Goal: Task Accomplishment & Management: Manage account settings

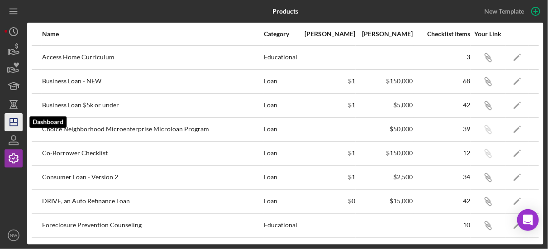
click at [15, 121] on icon "Icon/Dashboard" at bounding box center [13, 122] width 23 height 23
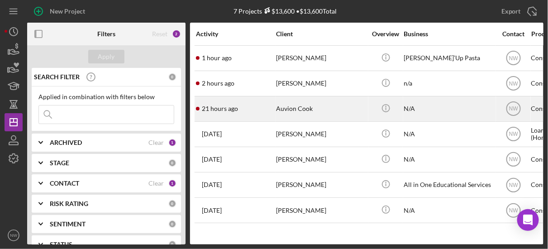
click at [285, 107] on div "Auvion Cook" at bounding box center [321, 109] width 91 height 24
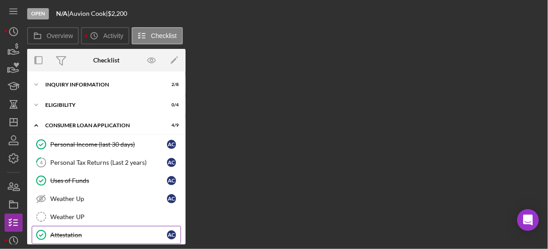
scroll to position [110, 0]
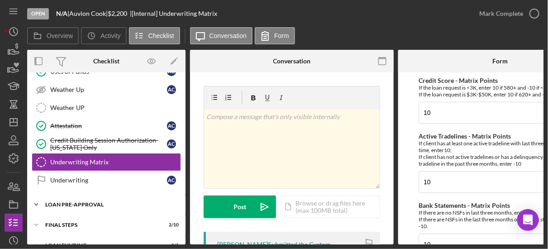
click at [35, 204] on polyline at bounding box center [36, 205] width 3 height 2
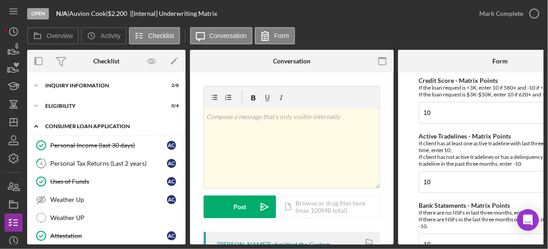
click at [35, 123] on icon "Icon/Expander" at bounding box center [36, 126] width 18 height 18
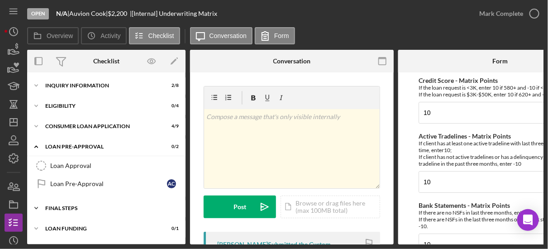
click at [35, 206] on icon "Icon/Expander" at bounding box center [36, 208] width 18 height 18
drag, startPoint x: 182, startPoint y: 237, endPoint x: -3, endPoint y: 66, distance: 251.7
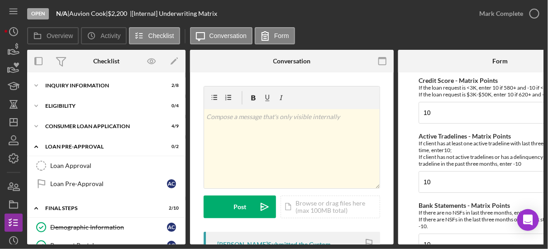
click at [0, 66] on html "Open N/A | Auvion Cook | $2,200 $2,200 | [Internal] Underwriting Matrix Mark Co…" at bounding box center [274, 124] width 548 height 249
click at [13, 139] on icon "button" at bounding box center [13, 140] width 23 height 23
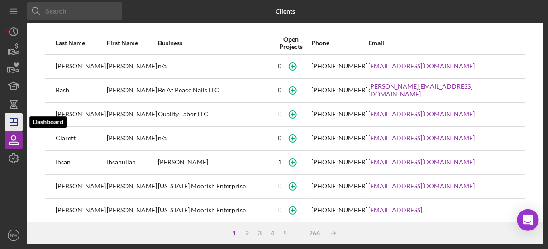
click at [11, 123] on icon "Icon/Dashboard" at bounding box center [13, 122] width 23 height 23
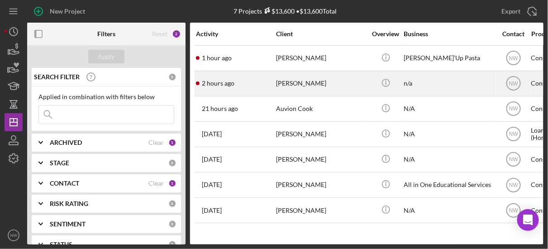
click at [285, 84] on div "[PERSON_NAME]" at bounding box center [321, 84] width 91 height 24
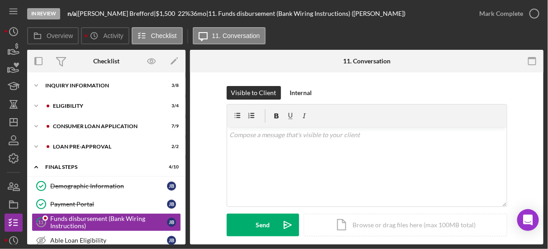
scroll to position [62, 0]
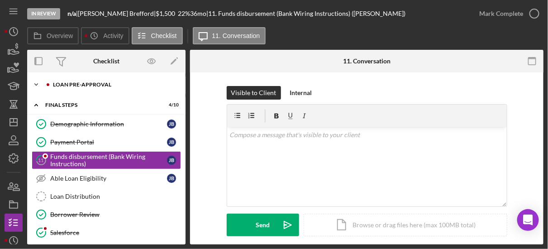
click at [34, 81] on icon "Icon/Expander" at bounding box center [36, 85] width 18 height 18
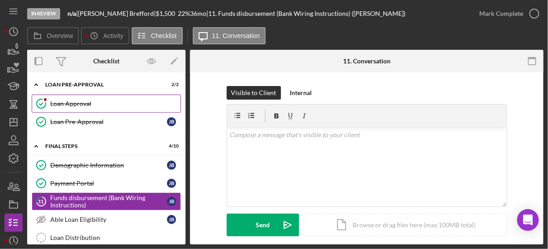
click at [69, 109] on link "Loan Approval Loan Approval" at bounding box center [106, 104] width 149 height 18
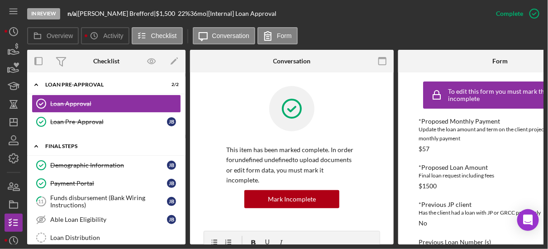
click at [34, 144] on icon "Icon/Expander" at bounding box center [36, 146] width 18 height 18
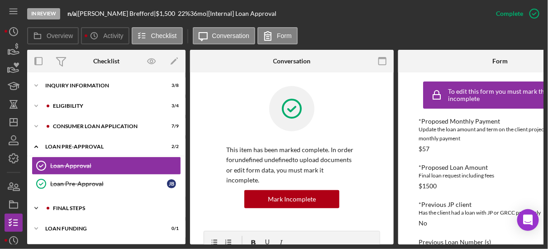
click at [38, 207] on icon "Icon/Expander" at bounding box center [36, 208] width 18 height 18
click at [67, 114] on div "Icon/Expander Eligibility 3 / 4" at bounding box center [106, 106] width 158 height 18
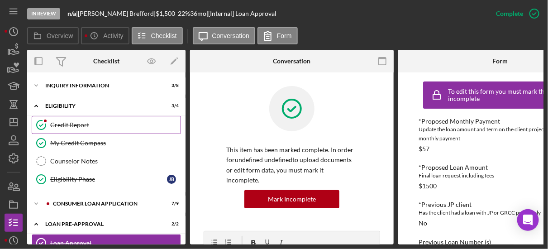
click at [64, 128] on link "Credit Report Credit Report" at bounding box center [106, 125] width 149 height 18
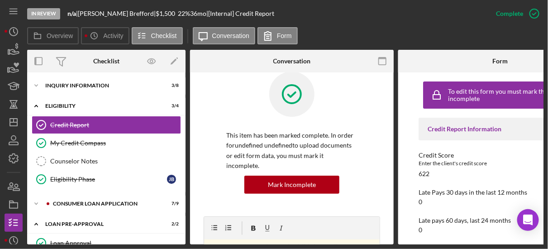
scroll to position [29, 0]
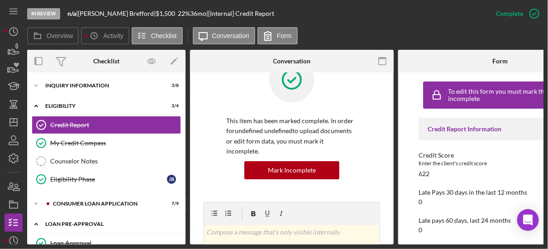
click at [82, 216] on div "Icon/Expander Loan Pre-Approval 2 / 2" at bounding box center [106, 224] width 158 height 19
click at [35, 86] on icon "Icon/Expander" at bounding box center [36, 85] width 18 height 18
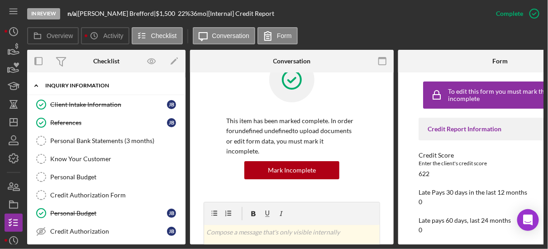
click at [35, 85] on icon "Icon/Expander" at bounding box center [36, 85] width 18 height 18
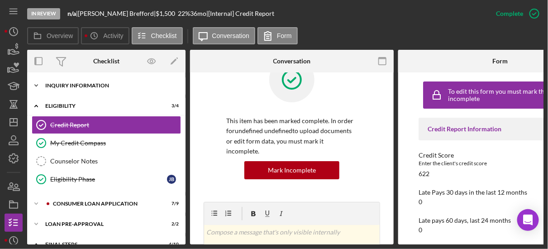
click at [36, 86] on icon "Icon/Expander" at bounding box center [36, 85] width 18 height 18
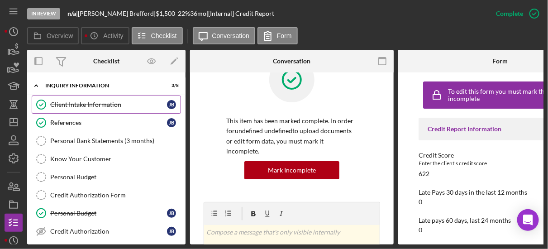
click at [51, 101] on div "Client Intake Information" at bounding box center [108, 104] width 117 height 7
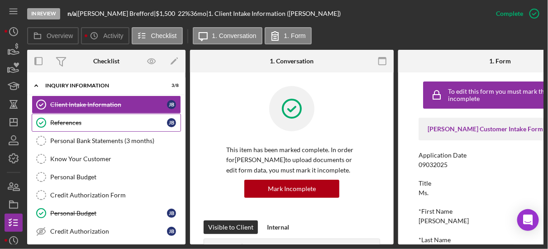
click at [47, 125] on icon "References" at bounding box center [41, 122] width 23 height 23
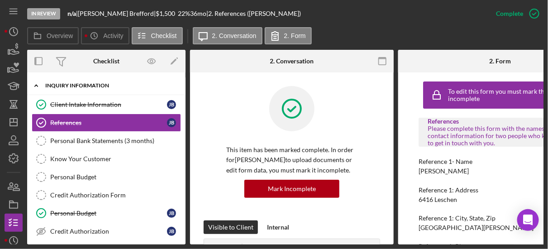
click at [34, 84] on icon "Icon/Expander" at bounding box center [36, 85] width 18 height 18
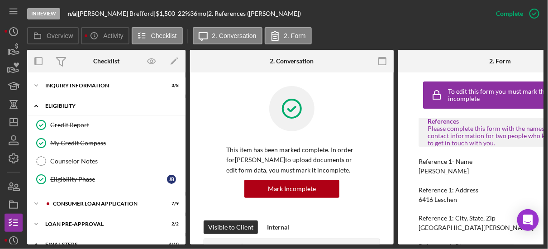
click at [35, 107] on icon "Icon/Expander" at bounding box center [36, 106] width 18 height 18
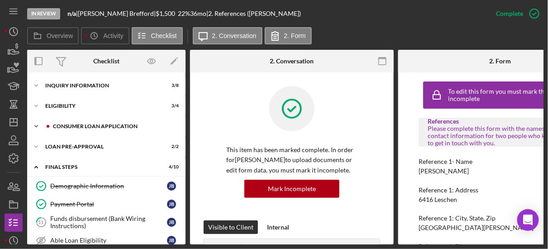
click at [35, 127] on icon "Icon/Expander" at bounding box center [36, 126] width 18 height 18
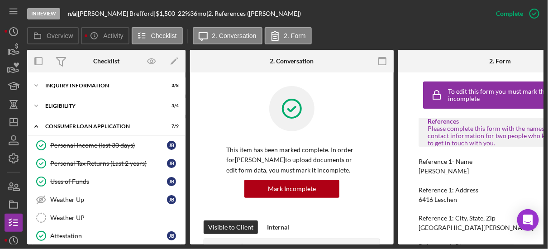
scroll to position [148, 0]
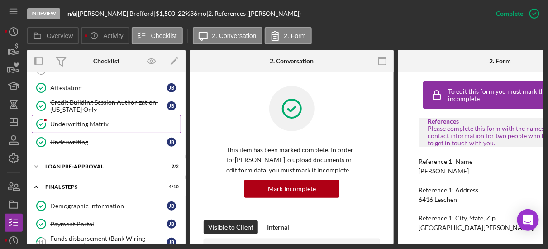
click at [67, 122] on div "Underwriting Matrix" at bounding box center [115, 123] width 130 height 7
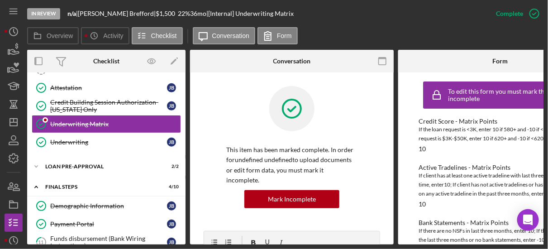
click at [239, 134] on div at bounding box center [291, 115] width 131 height 59
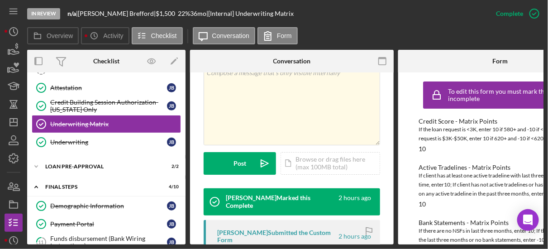
scroll to position [203, 0]
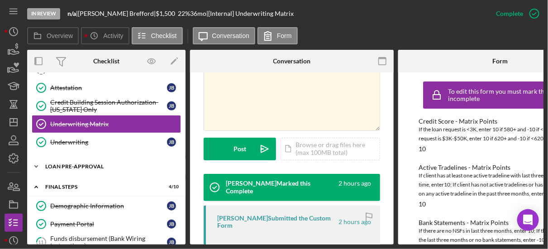
click at [36, 160] on icon "Icon/Expander" at bounding box center [36, 166] width 18 height 18
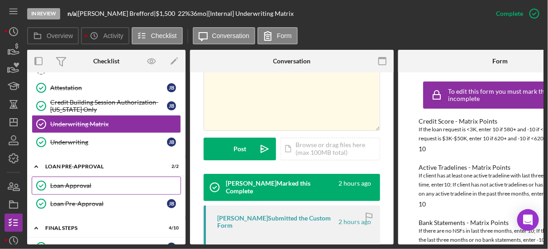
click at [72, 182] on div "Loan Approval" at bounding box center [115, 185] width 130 height 7
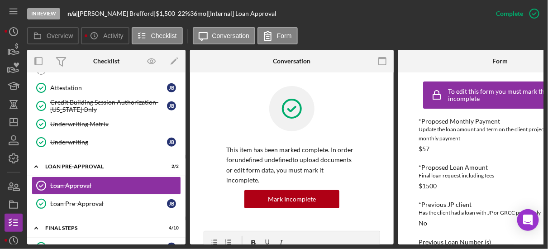
click at [209, 131] on div "This item has been marked complete. In order for undefined undefined to upload …" at bounding box center [292, 158] width 177 height 145
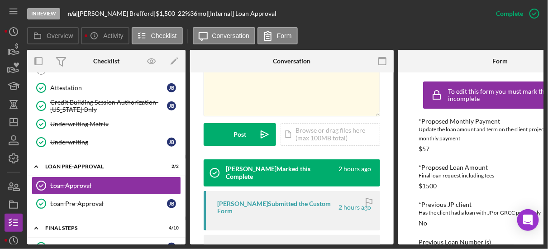
scroll to position [159, 0]
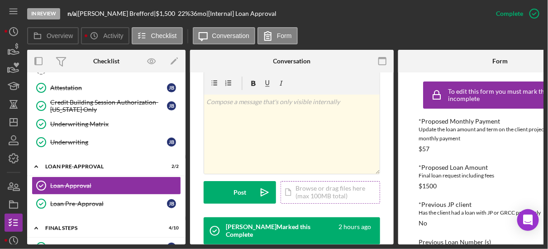
click at [337, 186] on div "Icon/Document Browse or drag files here (max 100MB total) Tap to choose files o…" at bounding box center [331, 192] width 100 height 23
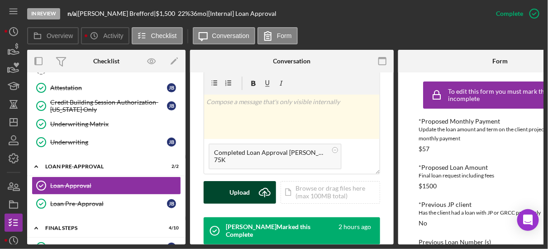
click at [242, 181] on div "Upload" at bounding box center [240, 192] width 20 height 23
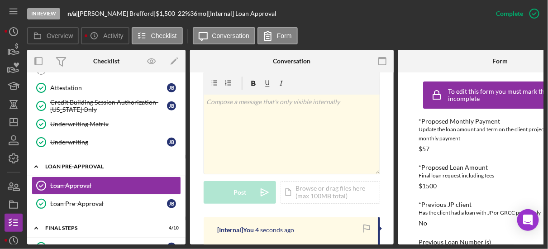
click at [34, 162] on icon "Icon/Expander" at bounding box center [36, 166] width 18 height 18
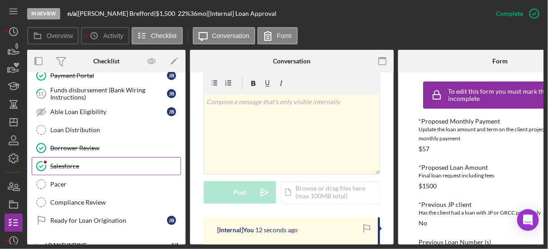
click at [54, 163] on div "Salesforce" at bounding box center [115, 165] width 130 height 7
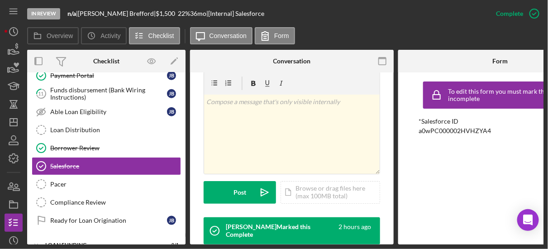
scroll to position [203, 0]
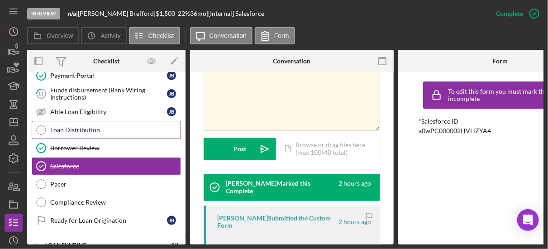
click at [70, 126] on div "Loan Distribution" at bounding box center [115, 129] width 130 height 7
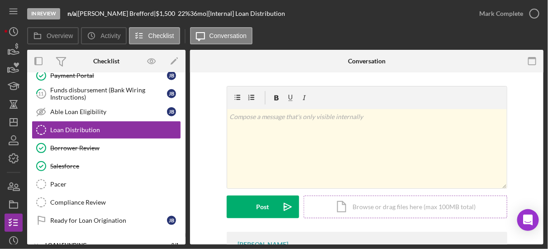
click at [337, 205] on div "Icon/Document Browse or drag files here (max 100MB total) Tap to choose files o…" at bounding box center [406, 207] width 204 height 23
click at [342, 210] on div "Icon/Document Browse or drag files here (max 100MB total) Tap to choose files o…" at bounding box center [406, 207] width 204 height 23
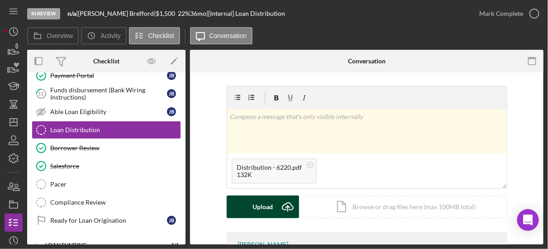
click at [263, 205] on div "Upload" at bounding box center [263, 207] width 20 height 23
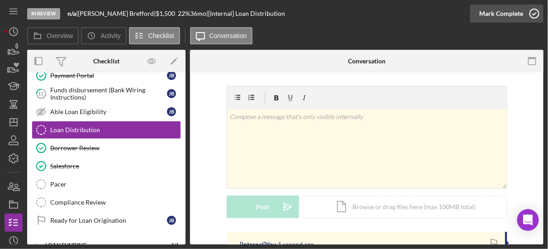
click at [536, 15] on icon "button" at bounding box center [534, 13] width 23 height 23
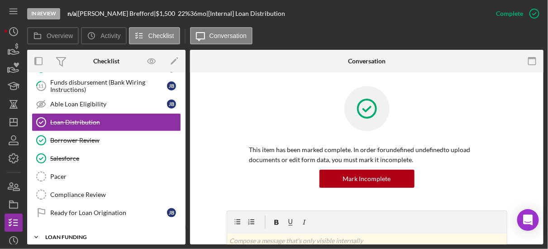
scroll to position [304, 0]
click at [34, 228] on icon "Icon/Expander" at bounding box center [36, 237] width 18 height 18
click at [47, 151] on icon "Salesforce" at bounding box center [41, 158] width 23 height 23
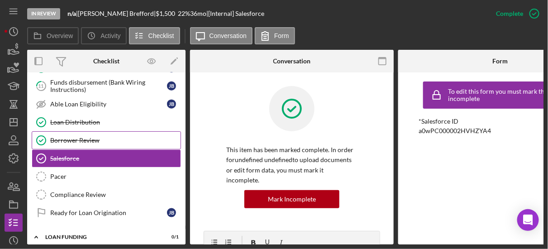
click at [52, 141] on link "Borrower Review Borrower Review" at bounding box center [106, 140] width 149 height 18
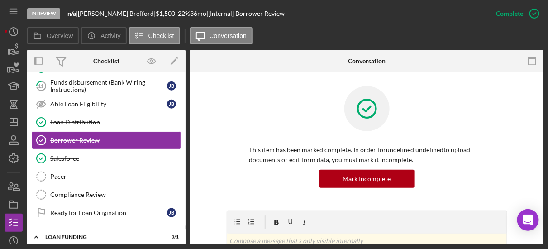
click at [239, 173] on div "This item has been marked complete. In order for undefined undefined to upload …" at bounding box center [367, 148] width 281 height 124
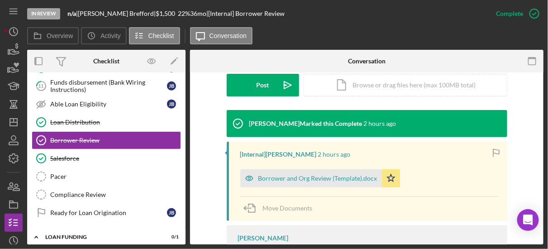
scroll to position [261, 0]
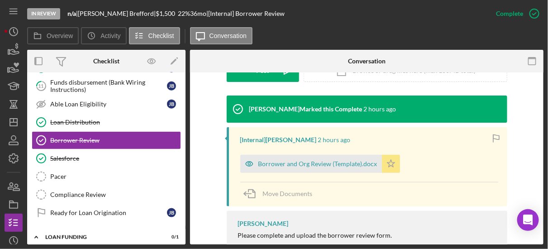
click at [388, 161] on polygon "button" at bounding box center [391, 163] width 8 height 7
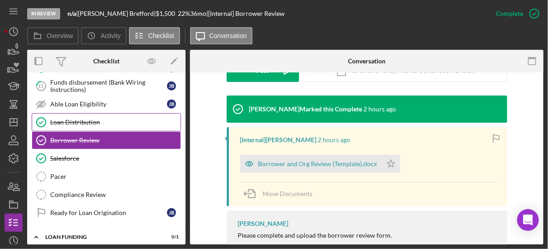
click at [105, 119] on div "Loan Distribution" at bounding box center [115, 122] width 130 height 7
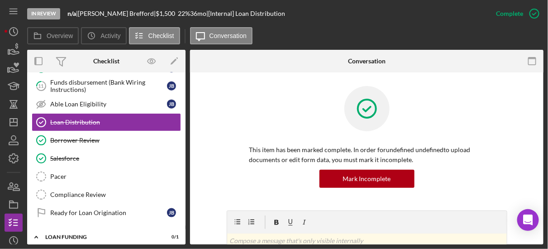
scroll to position [153, 0]
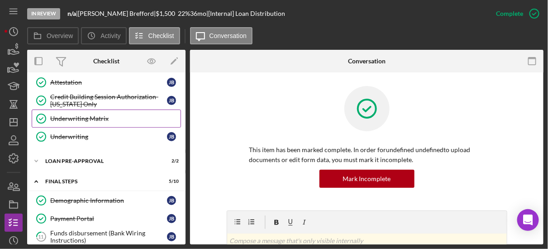
click at [115, 115] on div "Underwriting Matrix" at bounding box center [115, 118] width 130 height 7
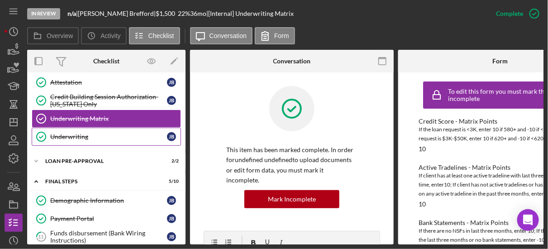
click at [134, 134] on div "Underwriting" at bounding box center [108, 136] width 117 height 7
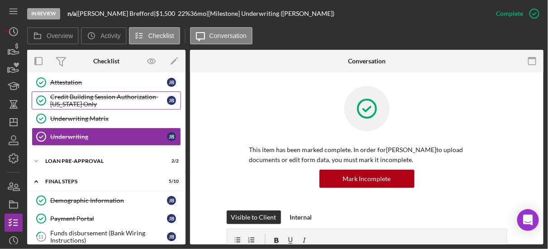
click at [122, 100] on div "Credit Building Session Authorization- [US_STATE] Only" at bounding box center [108, 100] width 117 height 14
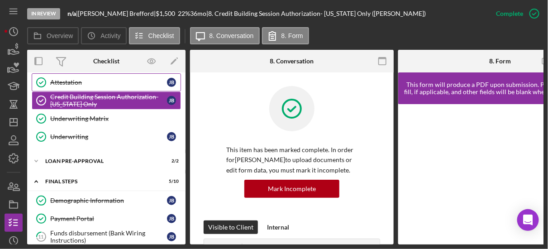
click at [101, 82] on div "Attestation" at bounding box center [108, 82] width 117 height 7
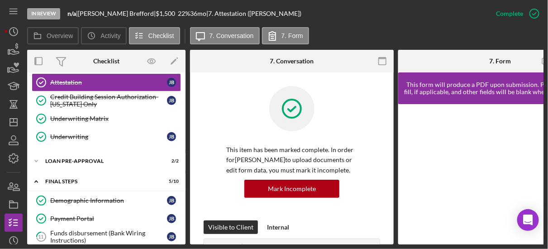
scroll to position [5, 0]
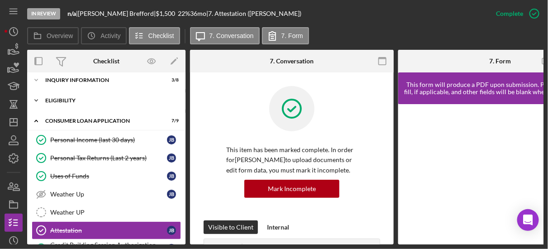
click at [36, 100] on icon "Icon/Expander" at bounding box center [36, 100] width 18 height 18
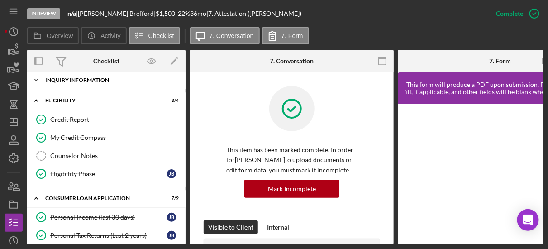
click at [36, 78] on icon "Icon/Expander" at bounding box center [36, 80] width 18 height 18
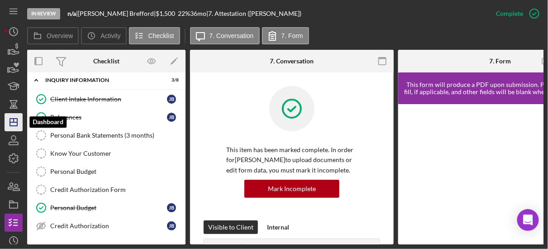
click at [13, 119] on icon "Icon/Dashboard" at bounding box center [13, 122] width 23 height 23
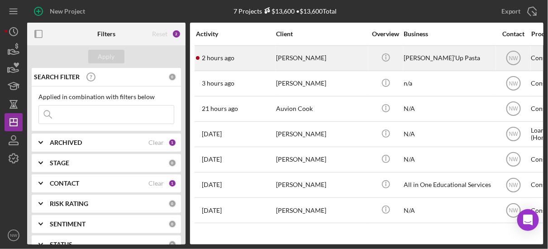
click at [287, 59] on div "[PERSON_NAME]" at bounding box center [321, 58] width 91 height 24
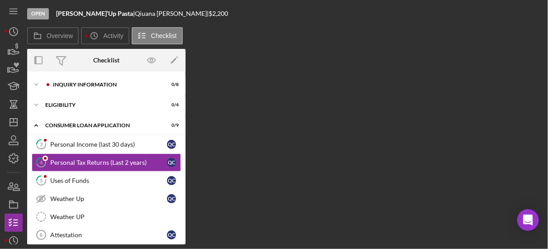
scroll to position [4, 0]
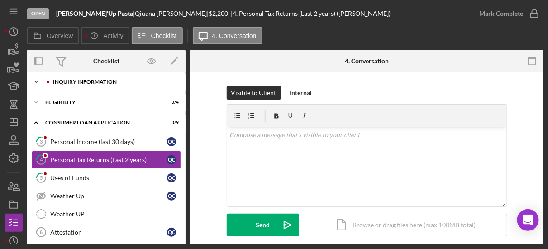
click at [83, 76] on div "Icon/Expander Inquiry Information 0 / 8" at bounding box center [106, 82] width 158 height 18
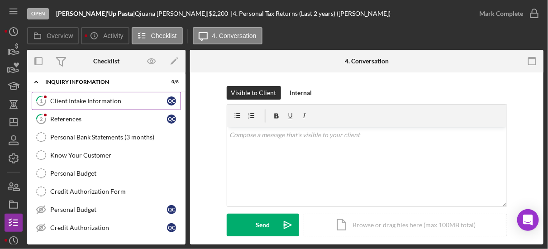
click at [83, 93] on link "1 Client Intake Information Q C" at bounding box center [106, 101] width 149 height 18
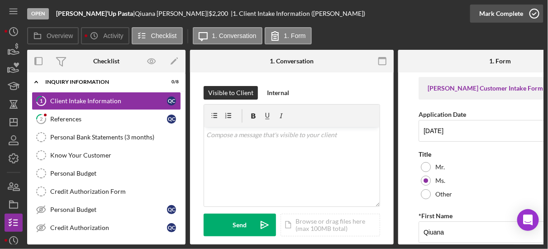
click at [537, 14] on icon "button" at bounding box center [534, 13] width 23 height 23
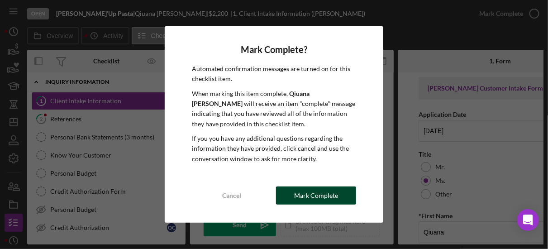
click at [336, 196] on div "Mark Complete" at bounding box center [316, 195] width 44 height 18
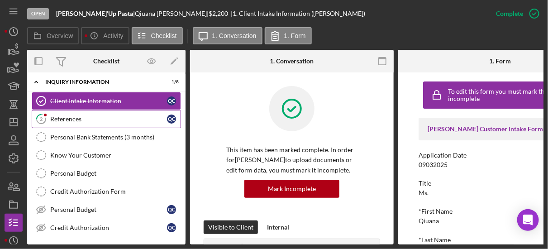
click at [85, 121] on div "References" at bounding box center [108, 118] width 117 height 7
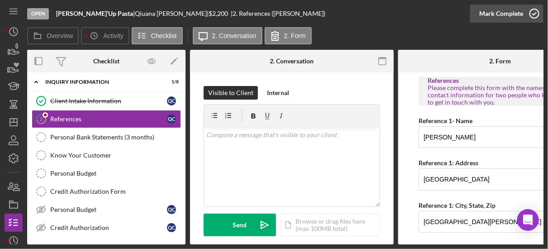
click at [534, 14] on polyline "button" at bounding box center [535, 14] width 4 height 2
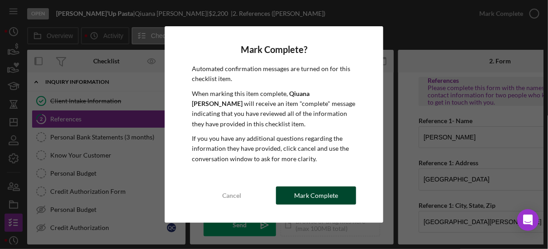
click at [331, 197] on div "Mark Complete" at bounding box center [316, 195] width 44 height 18
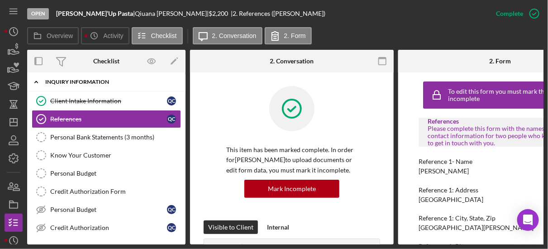
click at [36, 80] on icon "Icon/Expander" at bounding box center [36, 82] width 18 height 18
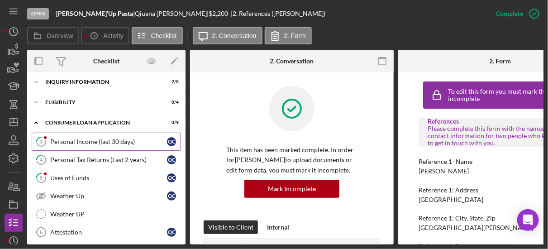
click at [55, 138] on div "Personal Income (last 30 days)" at bounding box center [108, 141] width 117 height 7
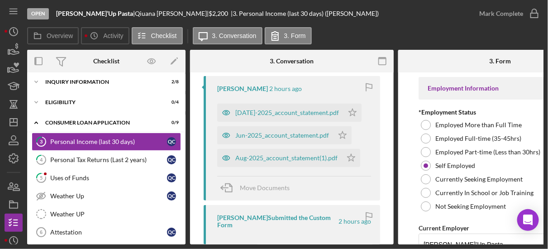
scroll to position [130, 0]
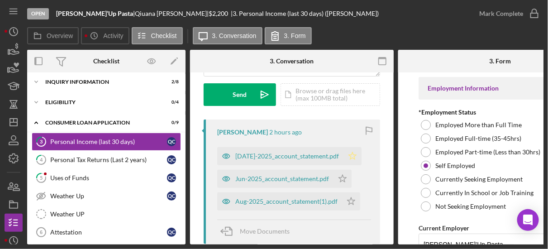
click at [349, 153] on polygon "button" at bounding box center [353, 155] width 8 height 7
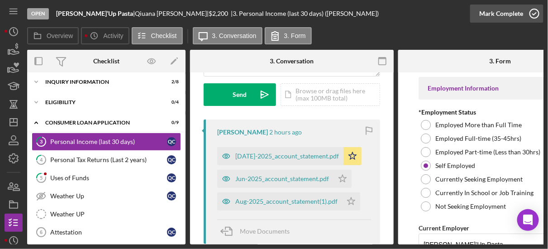
click at [533, 15] on icon "button" at bounding box center [534, 13] width 23 height 23
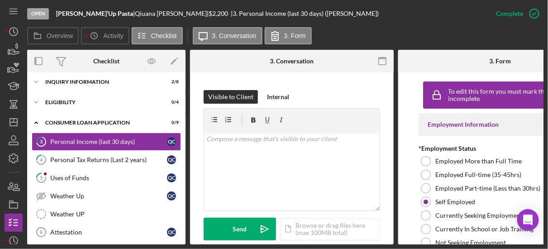
scroll to position [264, 0]
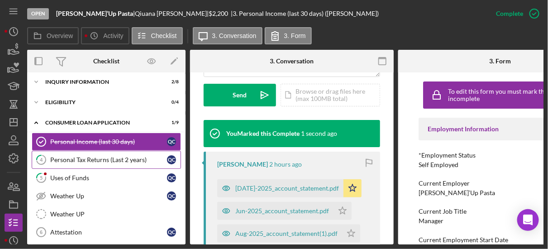
click at [80, 161] on div "Personal Tax Returns (Last 2 years)" at bounding box center [108, 159] width 117 height 7
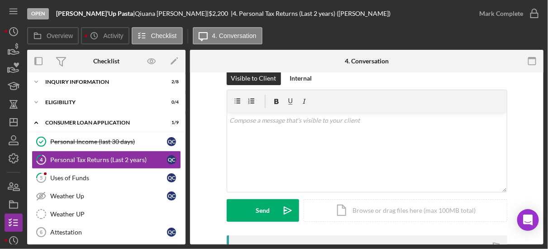
click at [216, 191] on div "Visible to Client Internal v Color teal Color pink Remove color Add row above A…" at bounding box center [367, 154] width 326 height 164
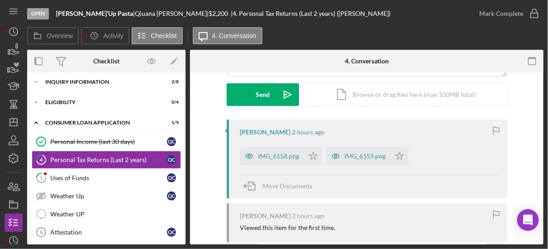
scroll to position [188, 0]
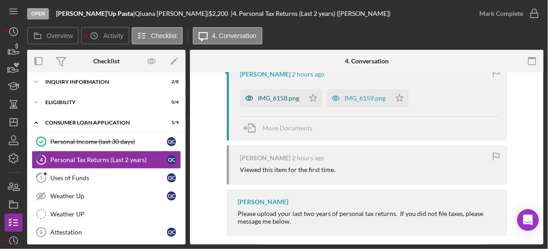
click at [273, 99] on div "IMG_6158.png" at bounding box center [278, 98] width 41 height 7
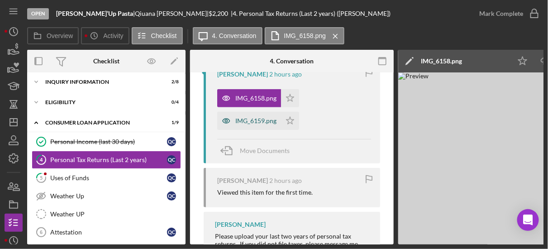
click at [266, 118] on div "IMG_6159.png" at bounding box center [255, 120] width 41 height 7
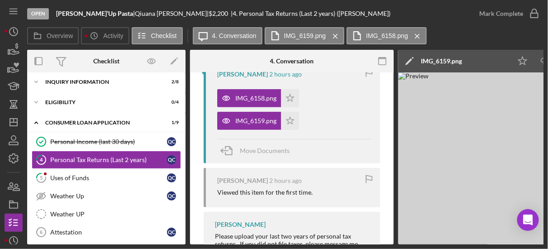
click at [517, 126] on img at bounding box center [534, 158] width 272 height 172
click at [243, 36] on label "4. Conversation" at bounding box center [234, 35] width 44 height 7
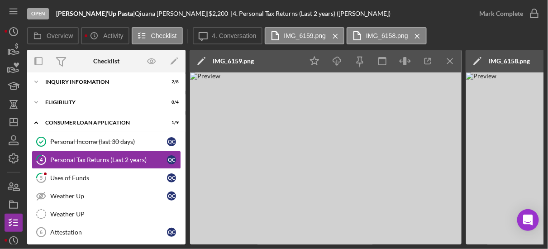
click at [336, 121] on img at bounding box center [326, 158] width 272 height 172
click at [101, 171] on link "5 Uses of Funds Q C" at bounding box center [106, 178] width 149 height 18
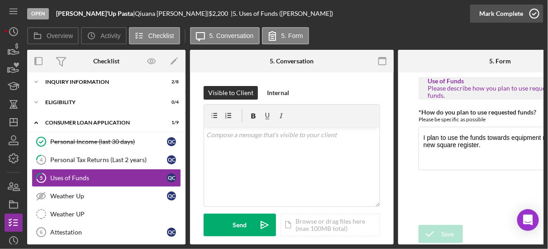
click at [534, 19] on icon "button" at bounding box center [534, 13] width 23 height 23
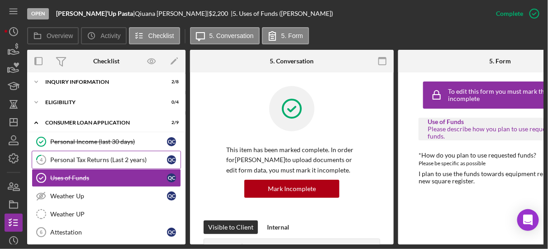
click at [119, 158] on div "Personal Tax Returns (Last 2 years)" at bounding box center [108, 159] width 117 height 7
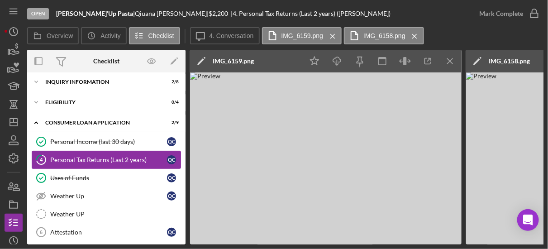
click at [139, 157] on div "Personal Tax Returns (Last 2 years)" at bounding box center [108, 159] width 117 height 7
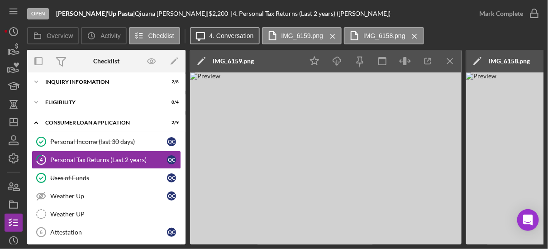
click at [225, 40] on button "Icon/Message 4. Conversation" at bounding box center [225, 35] width 70 height 17
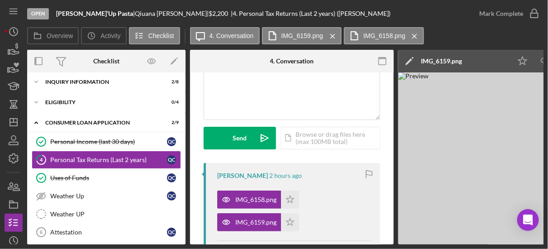
scroll to position [159, 0]
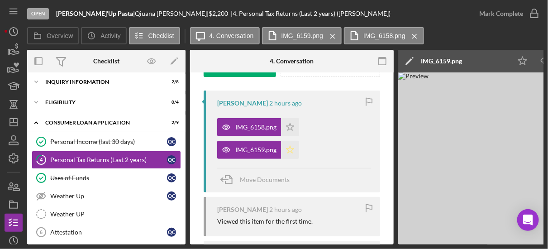
click at [288, 150] on polygon "button" at bounding box center [290, 149] width 8 height 7
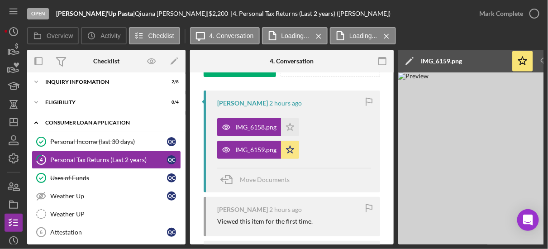
click at [34, 123] on icon "Icon/Expander" at bounding box center [36, 123] width 18 height 18
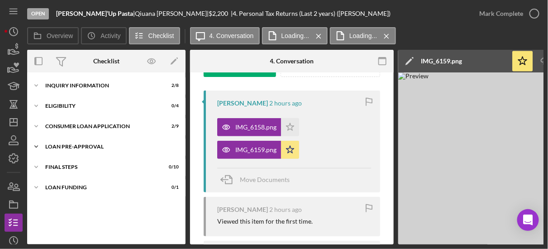
click at [38, 152] on icon "Icon/Expander" at bounding box center [36, 147] width 18 height 18
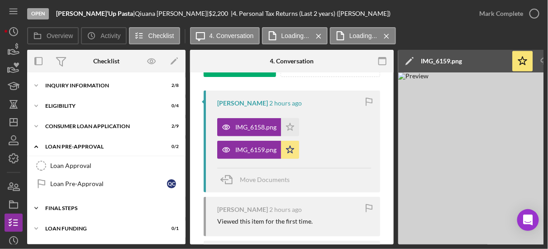
click at [38, 200] on icon "Icon/Expander" at bounding box center [36, 208] width 18 height 18
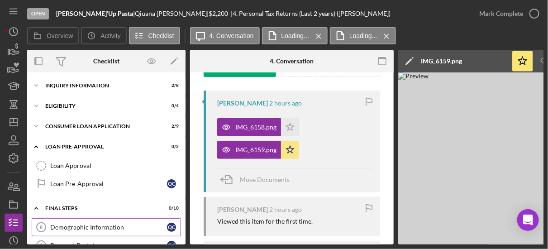
click at [67, 224] on div "Demographic Information" at bounding box center [108, 227] width 117 height 7
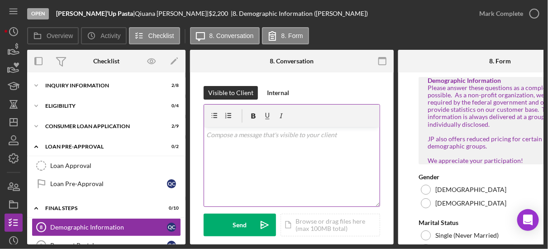
click at [290, 160] on div "v Color teal Color pink Remove color Add row above Add row below Add column bef…" at bounding box center [292, 166] width 176 height 79
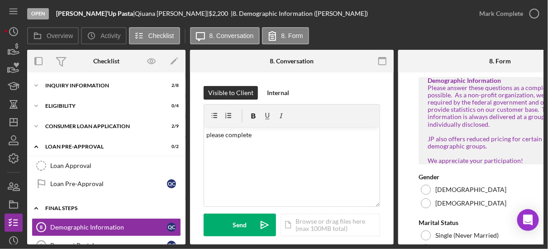
click at [39, 205] on icon "Icon/Expander" at bounding box center [36, 208] width 18 height 18
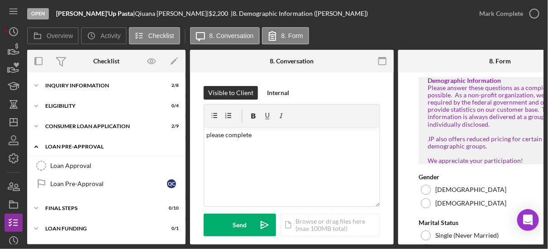
click at [35, 144] on icon "Icon/Expander" at bounding box center [36, 147] width 18 height 18
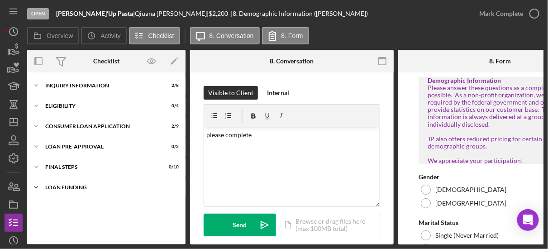
click at [36, 183] on icon "Icon/Expander" at bounding box center [36, 187] width 18 height 18
click at [36, 164] on icon "Icon/Expander" at bounding box center [36, 167] width 18 height 18
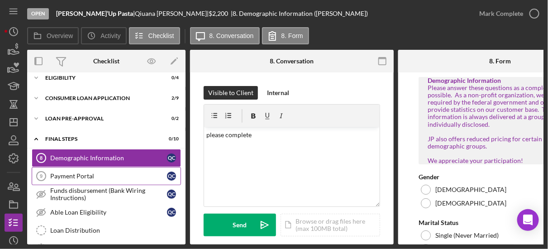
click at [72, 176] on div "Payment Portal" at bounding box center [108, 175] width 117 height 7
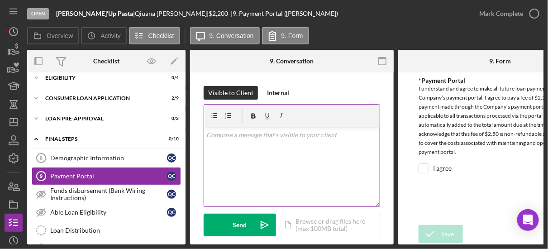
click at [270, 153] on div "v Color teal Color pink Remove color Add row above Add row below Add column bef…" at bounding box center [292, 166] width 176 height 79
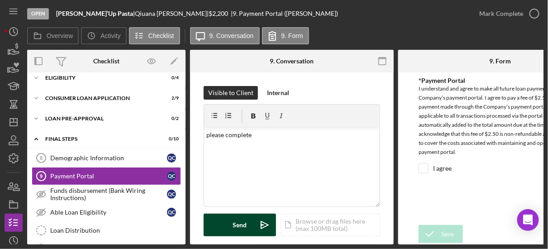
click at [248, 222] on button "Send Icon/icon-invite-send" at bounding box center [240, 225] width 72 height 23
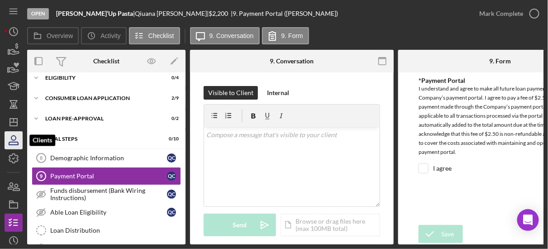
click at [16, 146] on icon "button" at bounding box center [13, 140] width 23 height 23
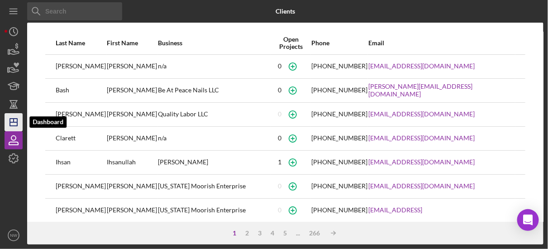
click at [11, 122] on line "button" at bounding box center [13, 122] width 7 height 0
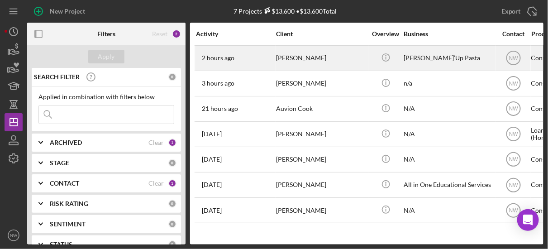
click at [283, 58] on div "[PERSON_NAME]" at bounding box center [321, 58] width 91 height 24
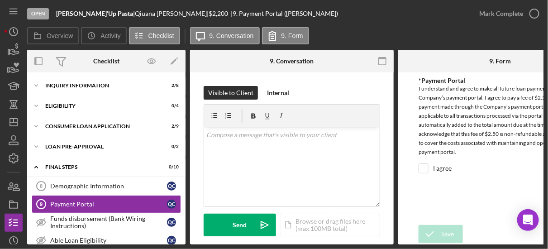
scroll to position [44, 0]
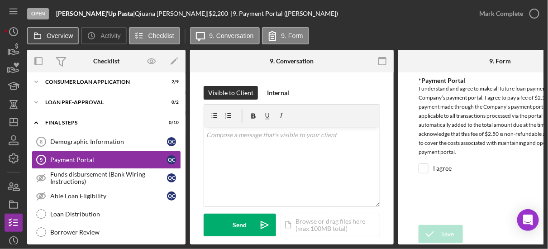
click at [59, 35] on label "Overview" at bounding box center [60, 35] width 26 height 7
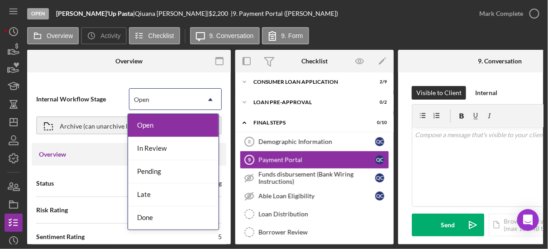
click at [208, 101] on icon "Icon/Dropdown Arrow" at bounding box center [211, 100] width 22 height 22
click at [198, 147] on div "In Review" at bounding box center [173, 148] width 91 height 23
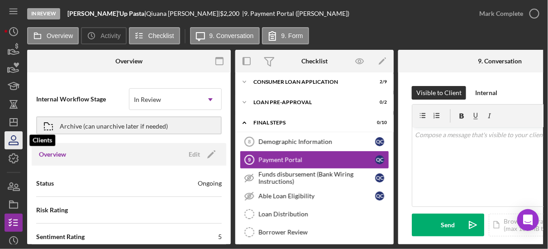
click at [14, 143] on icon "button" at bounding box center [13, 140] width 23 height 23
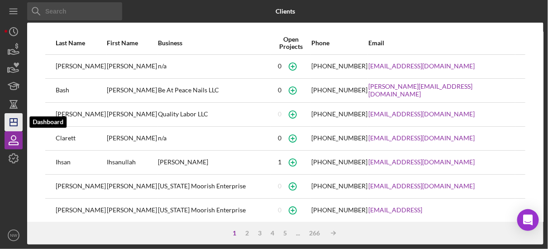
click at [10, 119] on polygon "button" at bounding box center [13, 122] width 7 height 7
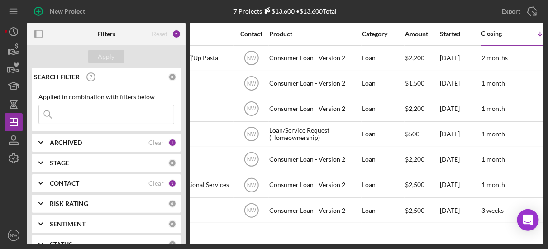
scroll to position [0, 258]
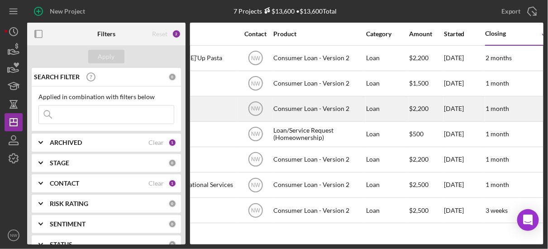
click at [297, 110] on div "Consumer Loan - Version 2" at bounding box center [318, 109] width 91 height 24
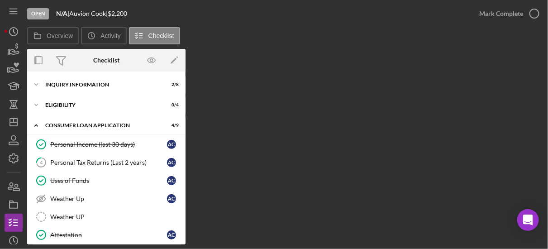
scroll to position [110, 0]
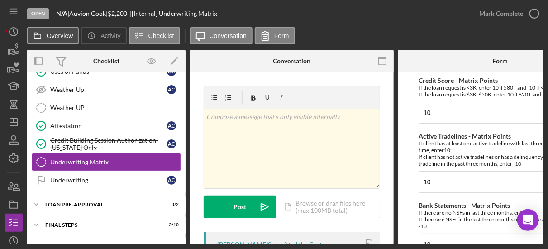
click at [45, 36] on icon at bounding box center [38, 36] width 18 height 18
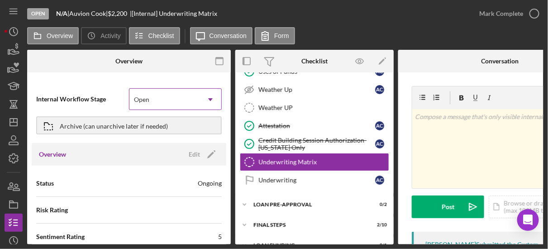
click at [204, 98] on icon "Icon/Dropdown Arrow" at bounding box center [211, 100] width 22 height 22
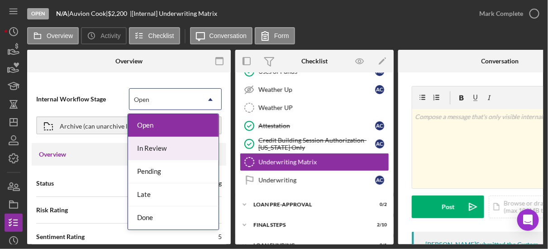
click at [175, 148] on div "In Review" at bounding box center [173, 148] width 91 height 23
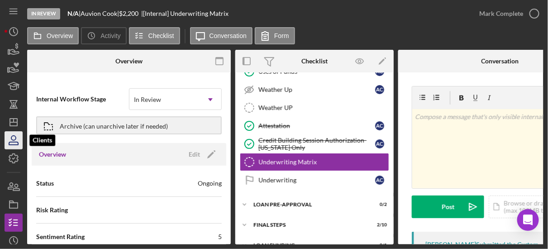
click at [14, 143] on icon "button" at bounding box center [13, 140] width 23 height 23
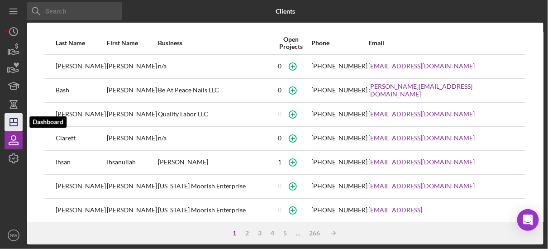
click at [13, 114] on icon "Icon/Dashboard" at bounding box center [13, 122] width 23 height 23
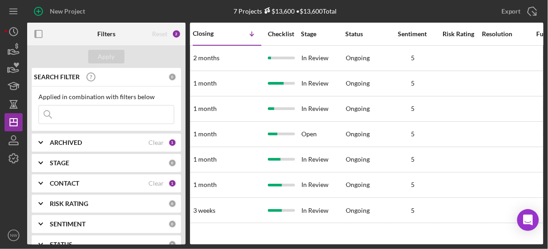
scroll to position [0, 565]
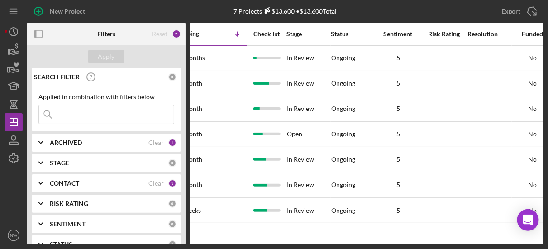
click at [196, 238] on div "Activity Client Overview Business Contact Product Category Amount Started Closi…" at bounding box center [366, 134] width 353 height 222
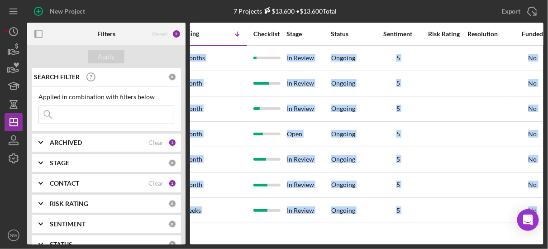
click at [196, 238] on div "Activity Client Overview Business Contact Product Category Amount Started Closi…" at bounding box center [366, 134] width 353 height 222
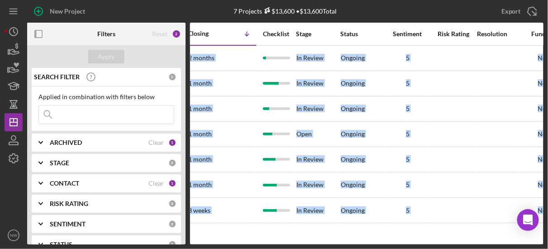
click at [194, 239] on div "Activity Client Overview Business Contact Product Category Amount Started Closi…" at bounding box center [366, 134] width 353 height 222
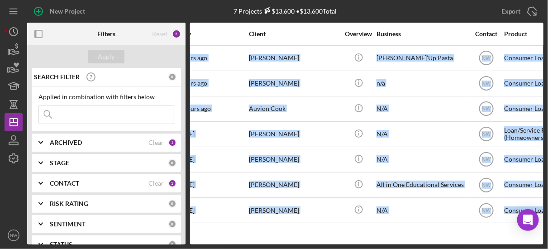
scroll to position [0, 0]
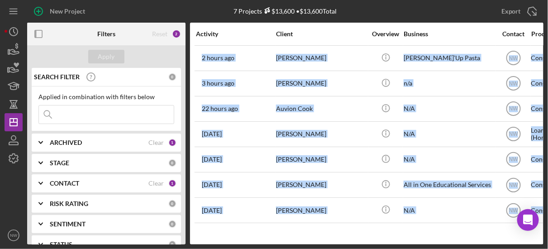
click at [195, 238] on div "Activity Client Overview Business Contact Product Category Amount Started Closi…" at bounding box center [366, 134] width 353 height 222
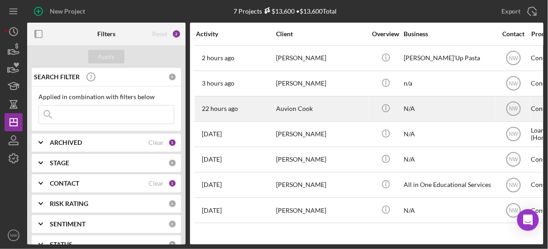
click at [284, 109] on div "Auvion Cook" at bounding box center [321, 109] width 91 height 24
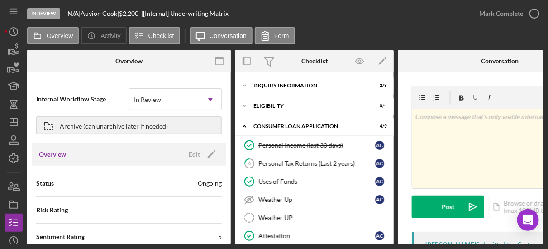
scroll to position [110, 0]
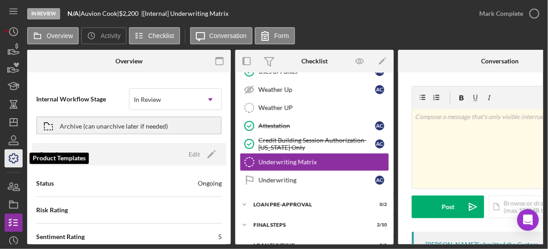
click at [17, 150] on icon "button" at bounding box center [13, 158] width 23 height 23
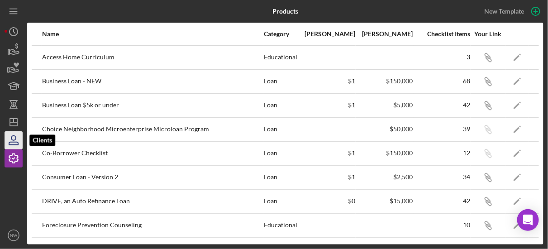
click at [14, 139] on icon "button" at bounding box center [13, 138] width 5 height 5
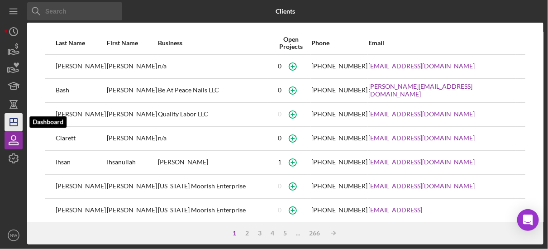
click at [12, 119] on polygon "button" at bounding box center [13, 122] width 7 height 7
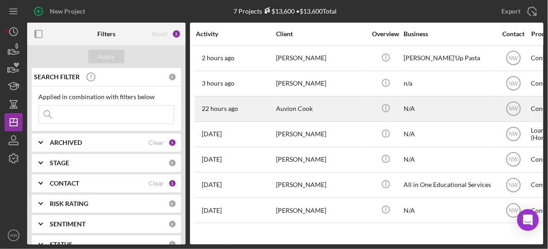
click at [287, 108] on div "Auvion Cook" at bounding box center [321, 109] width 91 height 24
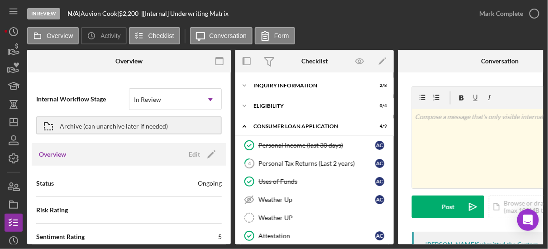
scroll to position [110, 0]
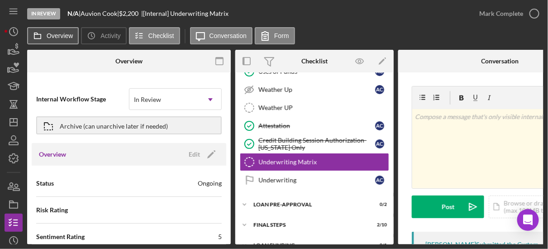
click at [71, 36] on label "Overview" at bounding box center [60, 35] width 26 height 7
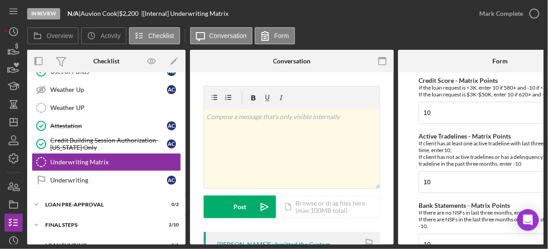
click at [410, 157] on form "Credit Score - Matrix Points If the loan request is <3K, enter 10 if 580+ and -…" at bounding box center [500, 158] width 204 height 172
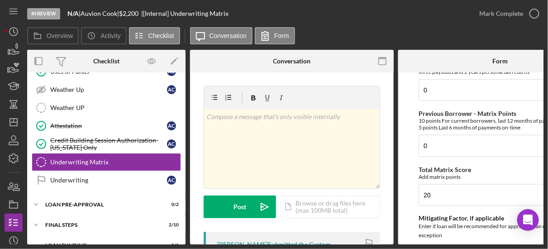
scroll to position [406, 0]
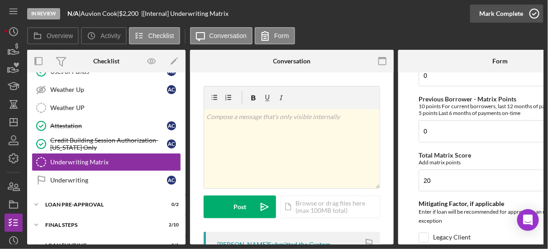
click at [533, 15] on icon "button" at bounding box center [534, 13] width 23 height 23
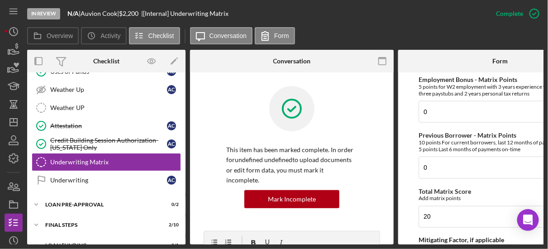
scroll to position [442, 0]
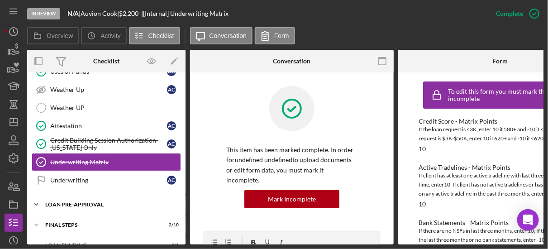
click at [36, 204] on polyline at bounding box center [36, 205] width 3 height 2
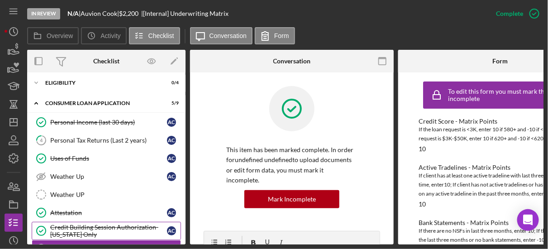
scroll to position [0, 0]
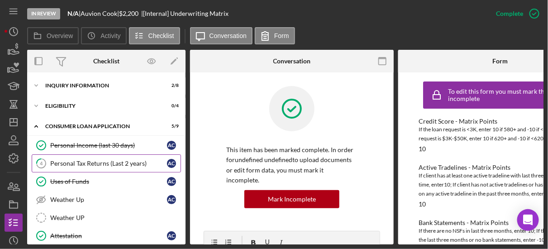
click at [69, 168] on link "4 Personal Tax Returns (Last 2 years) A C" at bounding box center [106, 163] width 149 height 18
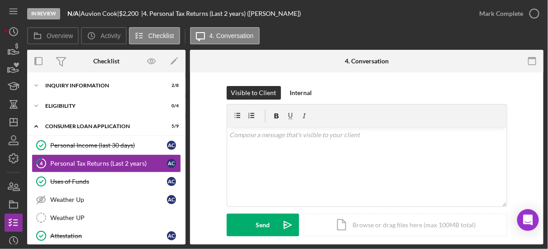
click at [207, 176] on div "Visible to Client Internal v Color teal Color pink Remove color Add row above A…" at bounding box center [367, 168] width 326 height 164
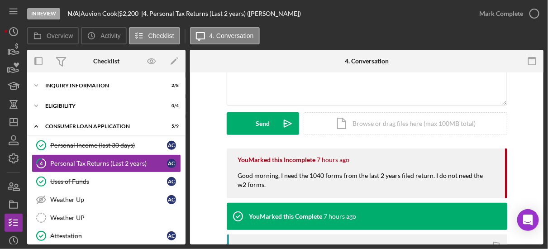
scroll to position [43, 0]
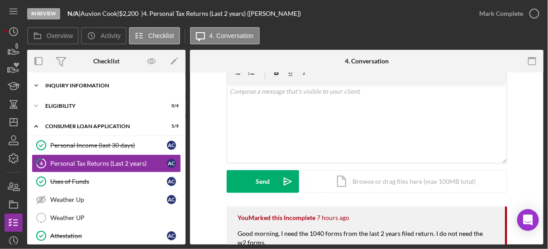
click at [38, 85] on icon "Icon/Expander" at bounding box center [36, 85] width 18 height 18
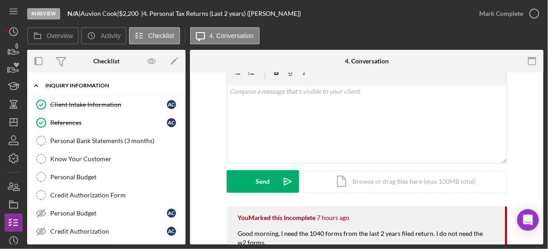
click at [36, 82] on icon "Icon/Expander" at bounding box center [36, 85] width 18 height 18
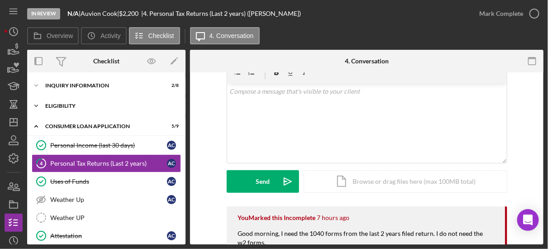
click at [39, 106] on icon "Icon/Expander" at bounding box center [36, 106] width 18 height 18
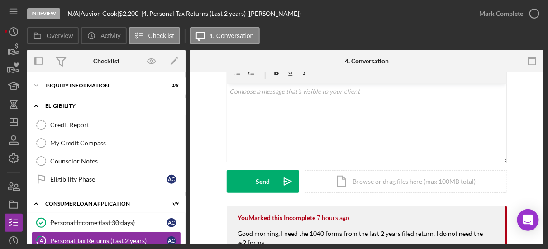
click at [39, 106] on icon "Icon/Expander" at bounding box center [36, 106] width 18 height 18
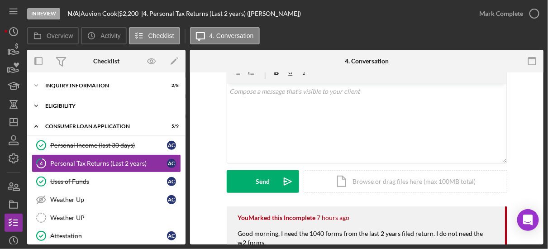
click at [39, 106] on icon "Icon/Expander" at bounding box center [36, 106] width 18 height 18
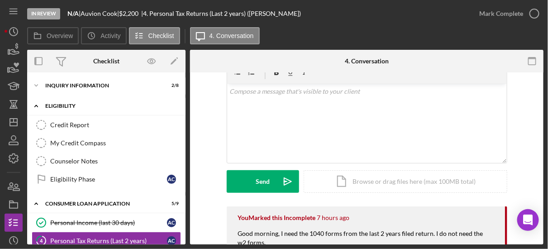
click at [39, 106] on icon "Icon/Expander" at bounding box center [36, 106] width 18 height 18
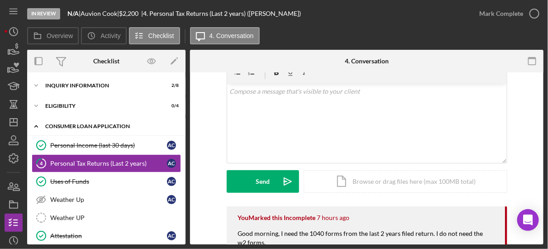
click at [39, 124] on icon "Icon/Expander" at bounding box center [36, 126] width 18 height 18
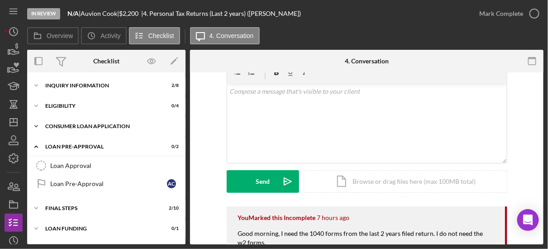
click at [40, 126] on icon "Icon/Expander" at bounding box center [36, 126] width 18 height 18
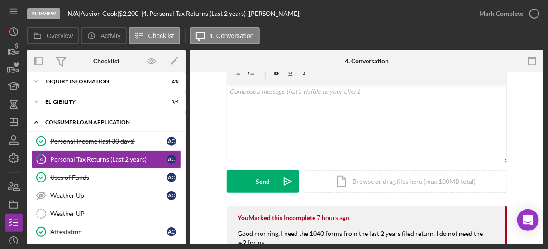
click at [181, 241] on div "Personal Income (last 30 days) Personal Income (last 30 days) A C 4 Personal Ta…" at bounding box center [106, 215] width 158 height 167
click at [14, 117] on icon "Icon/Dashboard" at bounding box center [13, 122] width 23 height 23
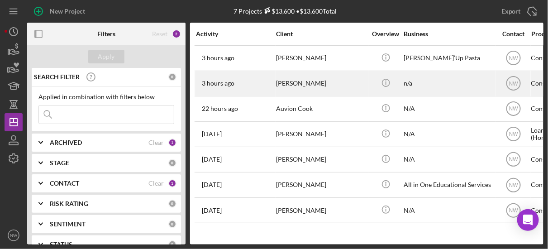
click at [282, 88] on div "[PERSON_NAME]" at bounding box center [321, 84] width 91 height 24
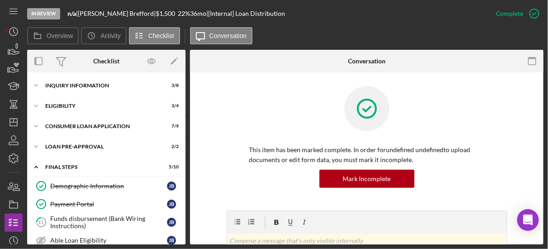
scroll to position [98, 0]
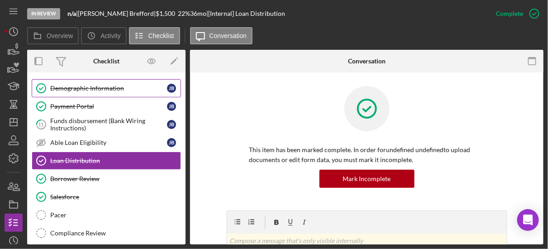
click at [82, 86] on div "Demographic Information" at bounding box center [108, 88] width 117 height 7
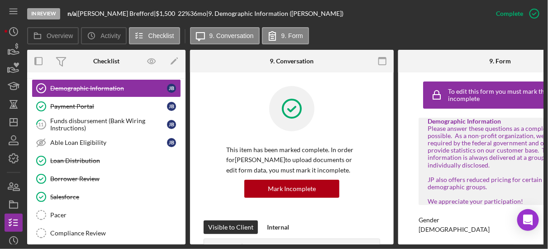
scroll to position [112, 0]
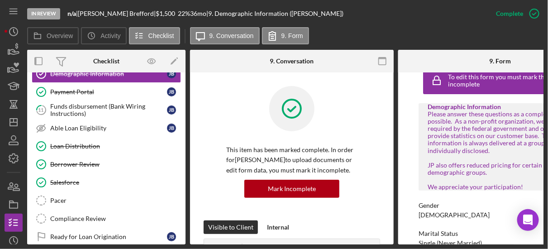
click at [402, 156] on div "To edit this form you must mark this item incomplete Demographic Information Pl…" at bounding box center [500, 158] width 204 height 172
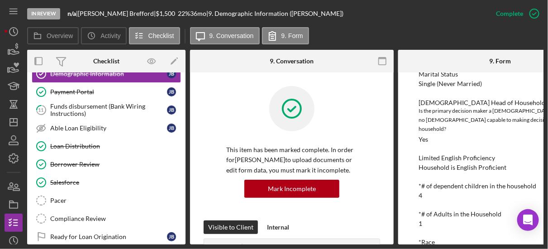
scroll to position [246, 0]
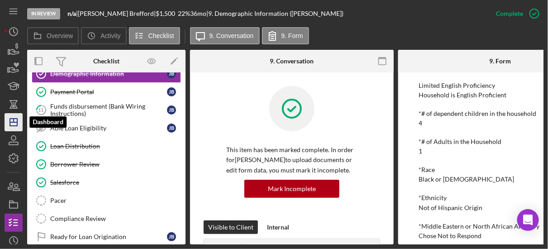
click at [15, 124] on icon "Icon/Dashboard" at bounding box center [13, 122] width 23 height 23
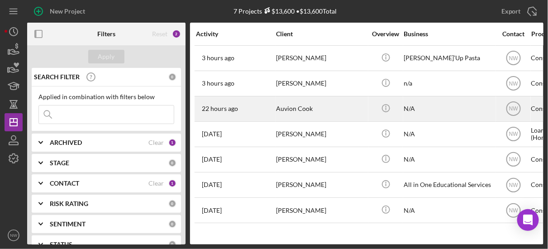
click at [274, 107] on div "22 hours ago Auvion Cook" at bounding box center [235, 109] width 79 height 24
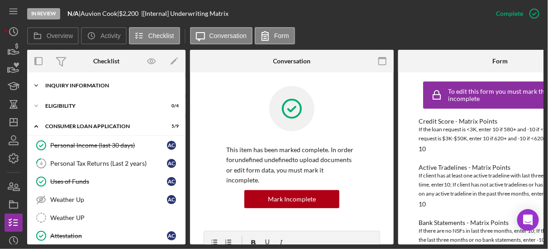
click at [35, 83] on icon "Icon/Expander" at bounding box center [36, 85] width 18 height 18
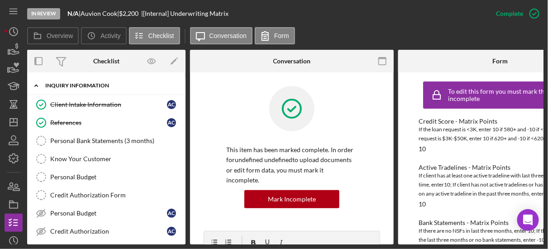
click at [35, 84] on icon "Icon/Expander" at bounding box center [36, 85] width 18 height 18
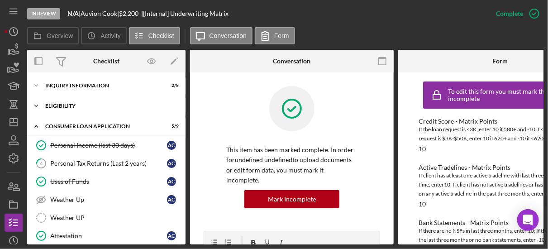
click at [35, 104] on icon "Icon/Expander" at bounding box center [36, 106] width 18 height 18
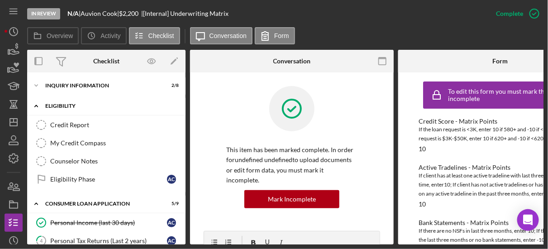
click at [35, 103] on icon "Icon/Expander" at bounding box center [36, 106] width 18 height 18
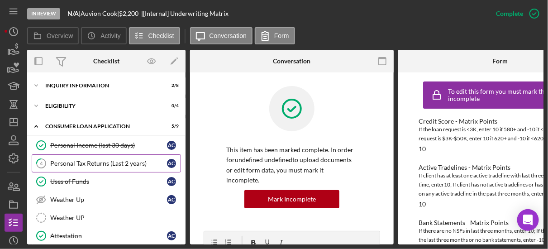
click at [61, 160] on div "Personal Tax Returns (Last 2 years)" at bounding box center [108, 163] width 117 height 7
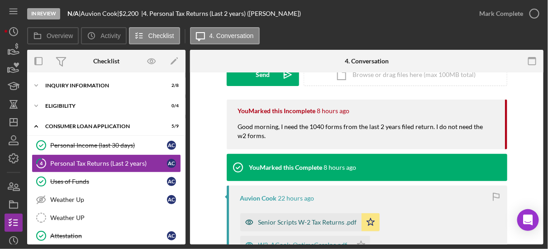
click at [310, 220] on div "Senior Scripts W-2 Tax Returns .pdf" at bounding box center [307, 222] width 99 height 7
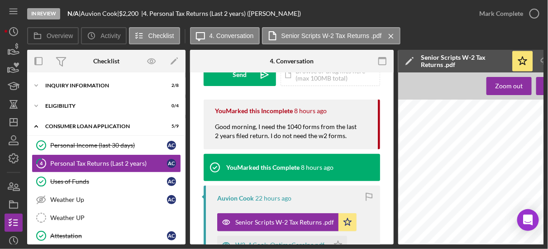
click at [394, 81] on div "Overview Internal Workflow Stage In Review Icon/Dropdown Arrow Archive (can una…" at bounding box center [285, 147] width 516 height 195
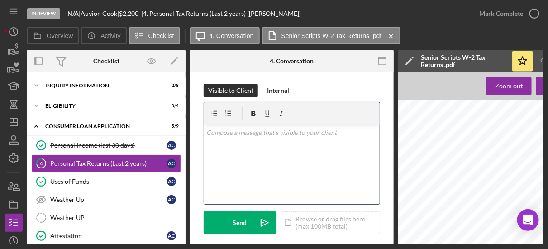
click at [294, 143] on div "v Color teal Color pink Remove color Add row above Add row below Add column bef…" at bounding box center [292, 164] width 176 height 79
click at [34, 127] on icon "Icon/Expander" at bounding box center [36, 126] width 18 height 18
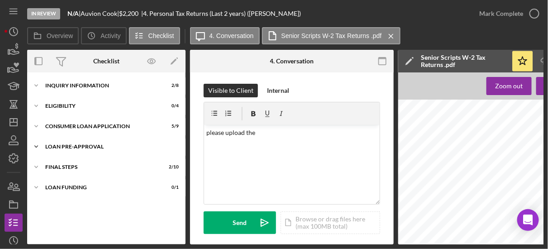
click at [35, 143] on icon "Icon/Expander" at bounding box center [36, 147] width 18 height 18
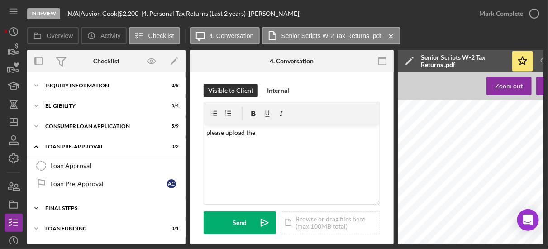
click at [35, 207] on polyline at bounding box center [36, 208] width 3 height 2
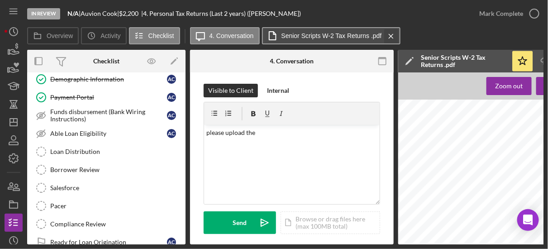
click at [389, 35] on icon "Icon/Menu Close" at bounding box center [391, 36] width 16 height 23
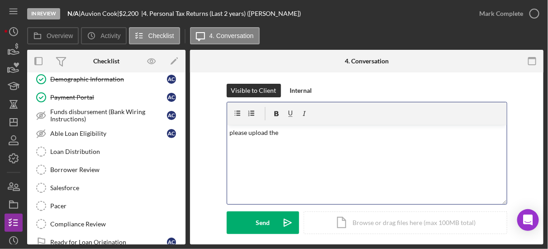
click at [302, 137] on div "v Color teal Color pink Remove color Add row above Add row below Add column bef…" at bounding box center [367, 164] width 280 height 79
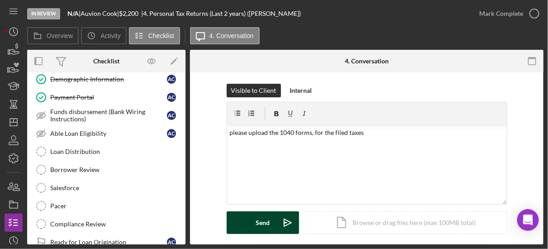
click at [272, 219] on button "Send Icon/icon-invite-send" at bounding box center [263, 222] width 72 height 23
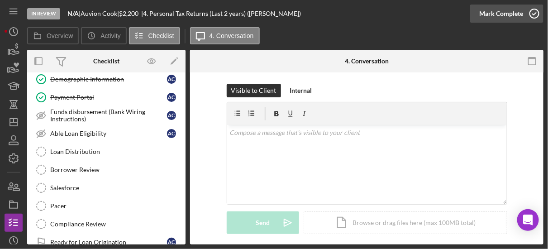
click at [532, 14] on icon "button" at bounding box center [534, 13] width 23 height 23
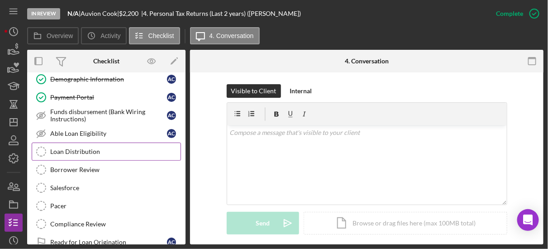
click at [83, 148] on div "Loan Distribution" at bounding box center [115, 151] width 130 height 7
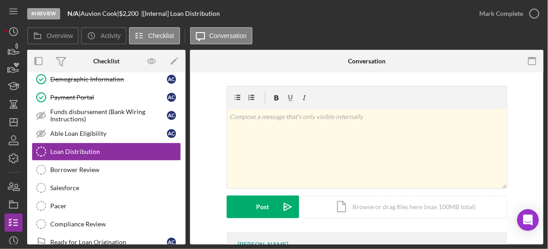
click at [540, 240] on div "v Color teal Color pink Remove color Add row above Add row below Add column bef…" at bounding box center [366, 191] width 353 height 239
click at [16, 124] on icon "Icon/Dashboard" at bounding box center [13, 122] width 23 height 23
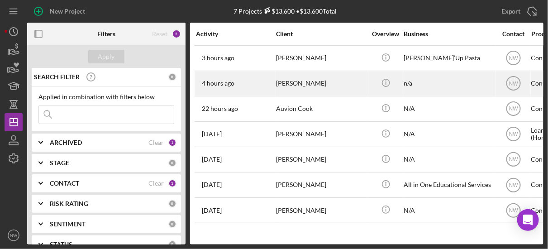
click at [279, 90] on div "[PERSON_NAME]" at bounding box center [321, 84] width 91 height 24
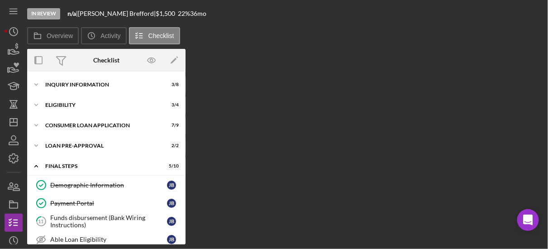
scroll to position [98, 0]
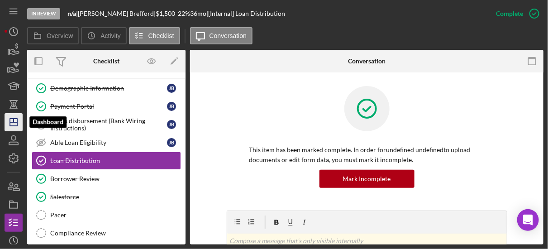
click at [14, 125] on polygon "button" at bounding box center [13, 122] width 7 height 7
